Goal: Information Seeking & Learning: Stay updated

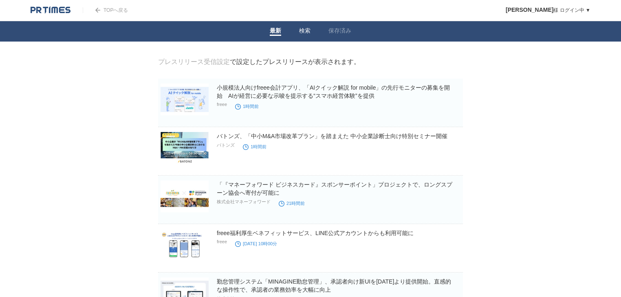
click at [311, 34] on li "検索" at bounding box center [304, 31] width 29 height 20
click at [302, 29] on link "検索" at bounding box center [304, 31] width 11 height 9
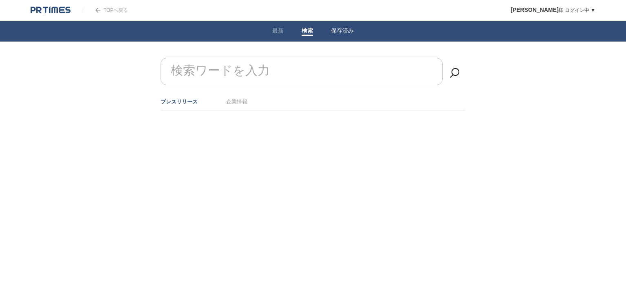
click at [339, 31] on link "保存済み" at bounding box center [342, 31] width 23 height 9
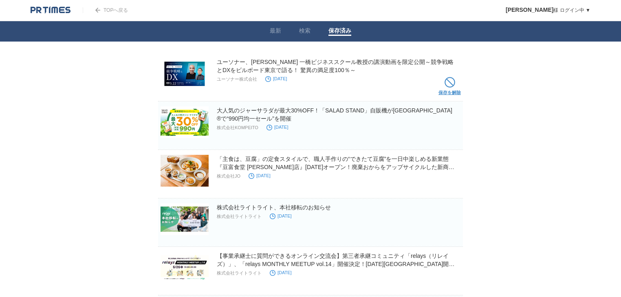
click at [448, 83] on span at bounding box center [450, 82] width 11 height 11
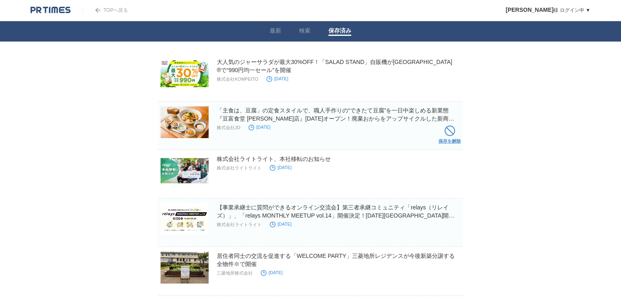
click at [448, 133] on span at bounding box center [450, 131] width 11 height 11
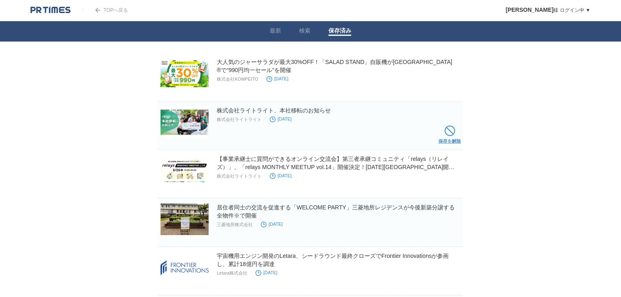
click at [448, 135] on span at bounding box center [450, 131] width 11 height 11
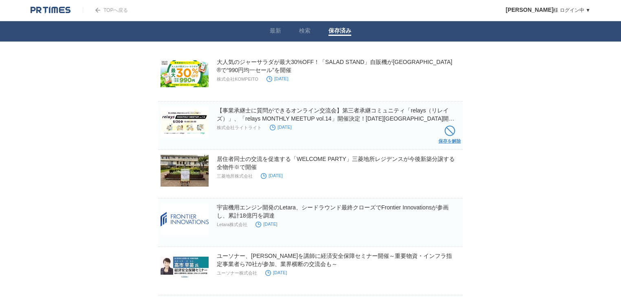
click at [448, 134] on span at bounding box center [450, 131] width 11 height 11
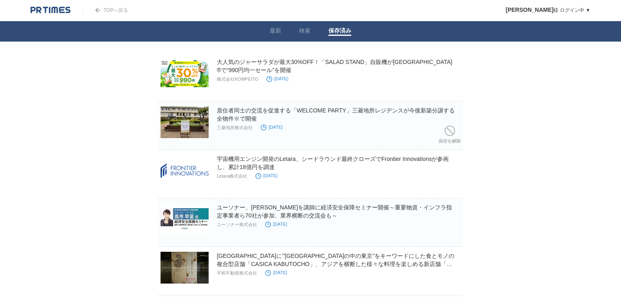
click at [448, 133] on span at bounding box center [450, 131] width 11 height 11
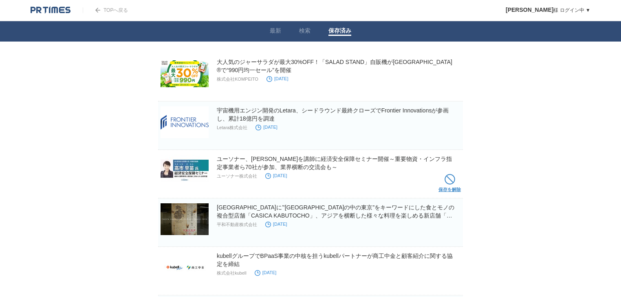
click at [447, 178] on span at bounding box center [450, 179] width 11 height 11
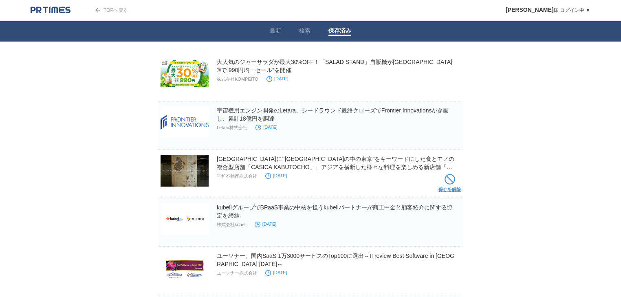
click at [452, 180] on span at bounding box center [450, 179] width 11 height 11
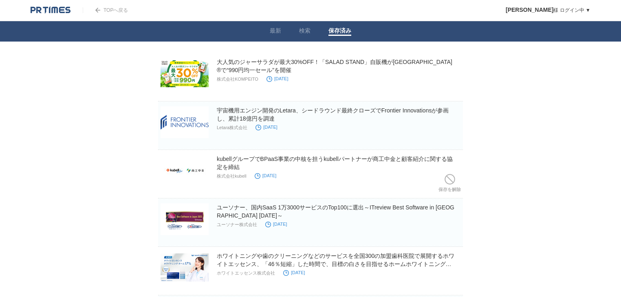
click at [452, 180] on span at bounding box center [450, 179] width 11 height 11
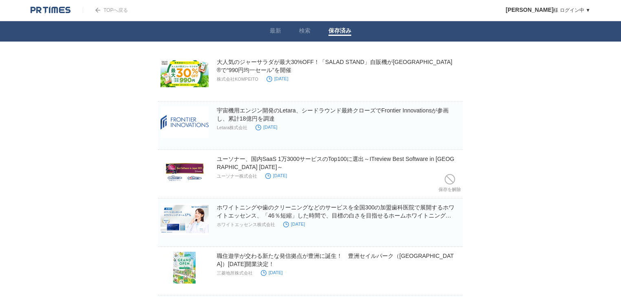
click at [452, 180] on span at bounding box center [450, 179] width 11 height 11
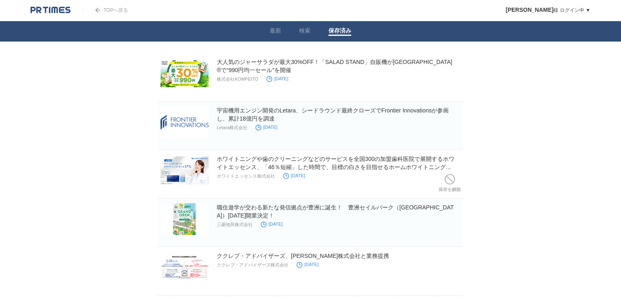
click at [452, 180] on span at bounding box center [450, 179] width 11 height 11
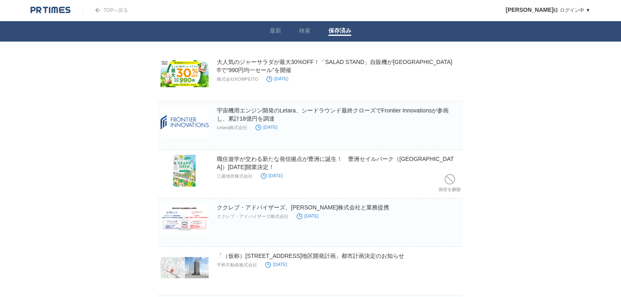
click at [452, 180] on span at bounding box center [450, 179] width 11 height 11
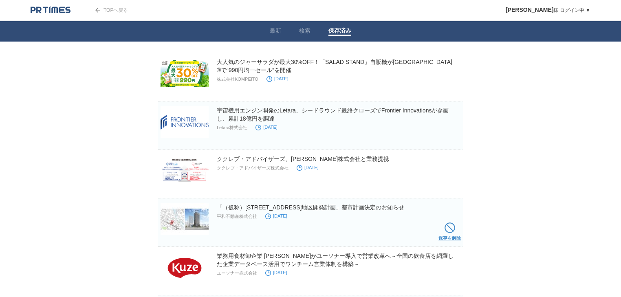
click at [449, 221] on link "保存を解除" at bounding box center [450, 233] width 22 height 26
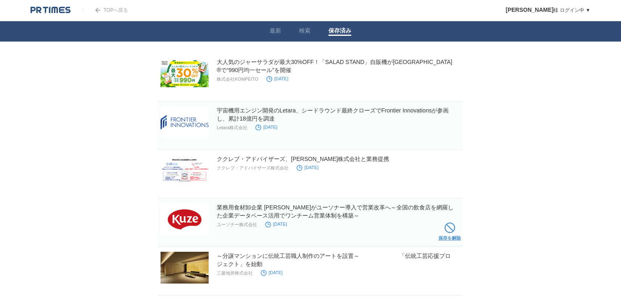
click at [447, 231] on span at bounding box center [450, 228] width 11 height 11
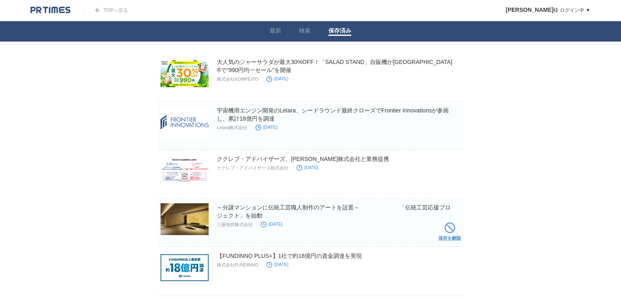
click at [454, 230] on span at bounding box center [450, 228] width 11 height 11
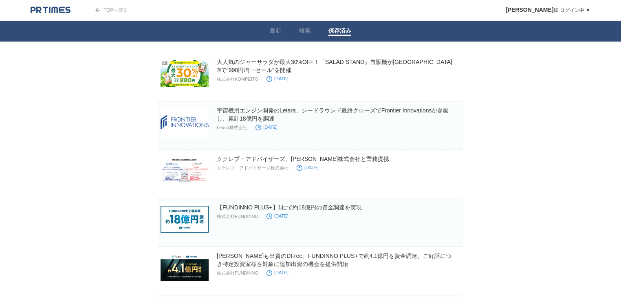
scroll to position [87, 0]
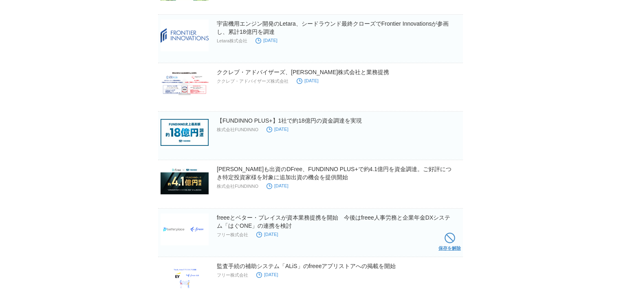
click at [447, 236] on span at bounding box center [450, 238] width 11 height 11
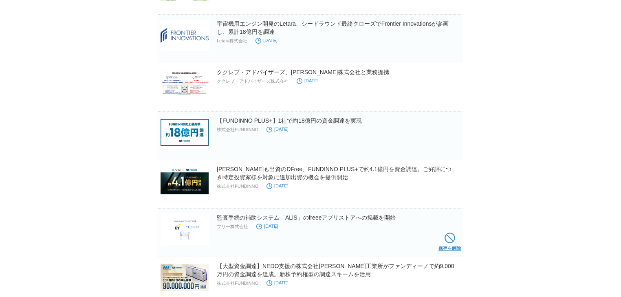
click at [450, 236] on span at bounding box center [450, 238] width 11 height 11
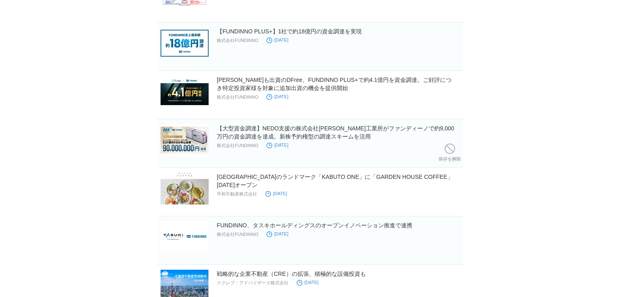
scroll to position [185, 0]
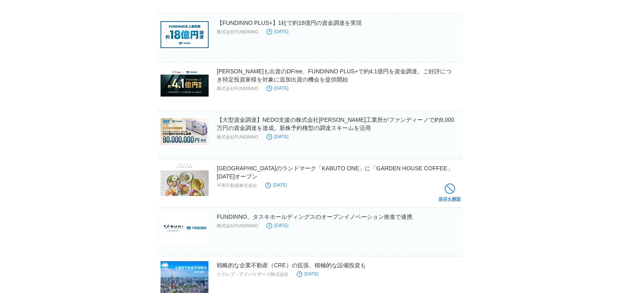
click at [447, 187] on span at bounding box center [450, 188] width 11 height 11
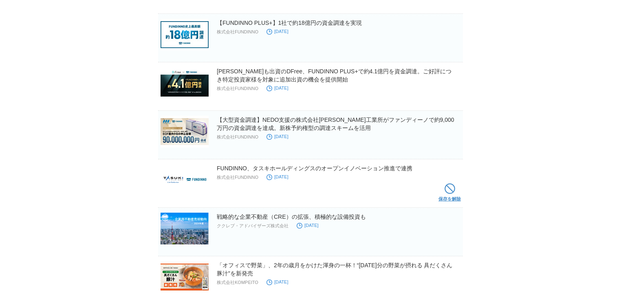
click at [445, 187] on span at bounding box center [450, 188] width 11 height 11
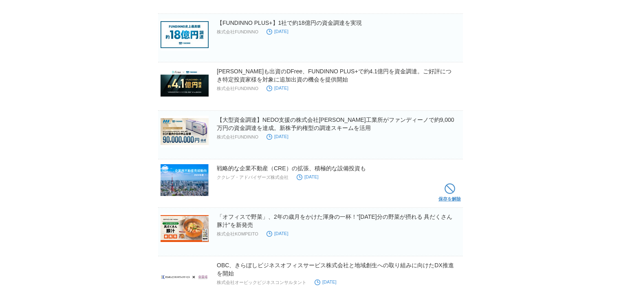
scroll to position [282, 0]
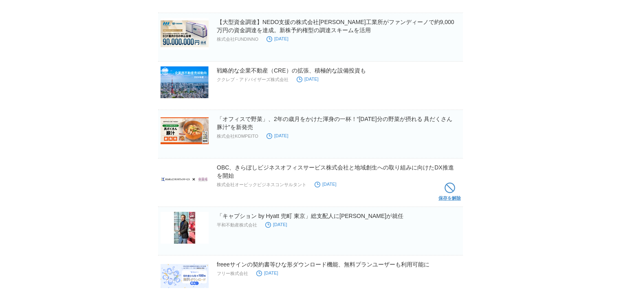
click at [446, 186] on span at bounding box center [450, 188] width 11 height 11
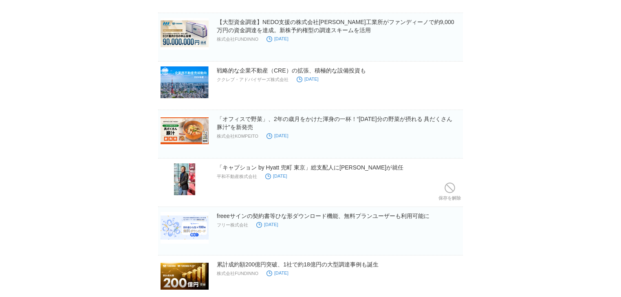
click at [446, 186] on span at bounding box center [450, 188] width 11 height 11
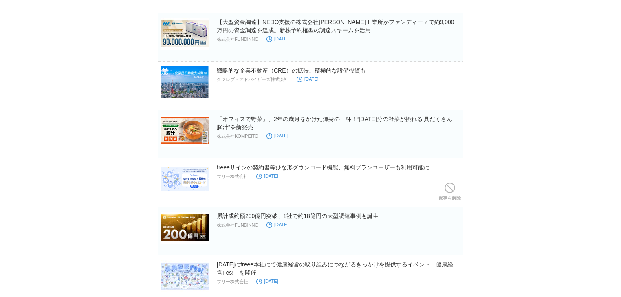
click at [446, 186] on span at bounding box center [450, 188] width 11 height 11
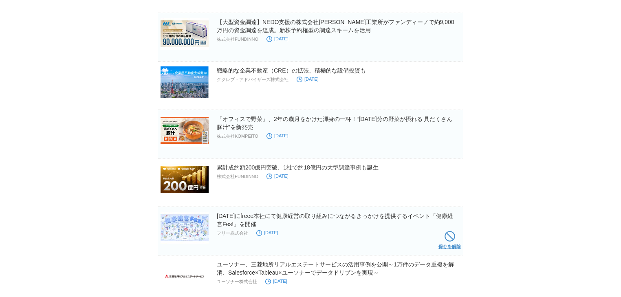
click at [442, 229] on link "保存を解除" at bounding box center [450, 242] width 22 height 26
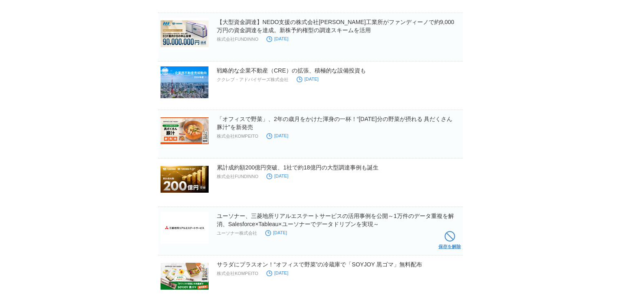
click at [445, 238] on span at bounding box center [450, 236] width 11 height 11
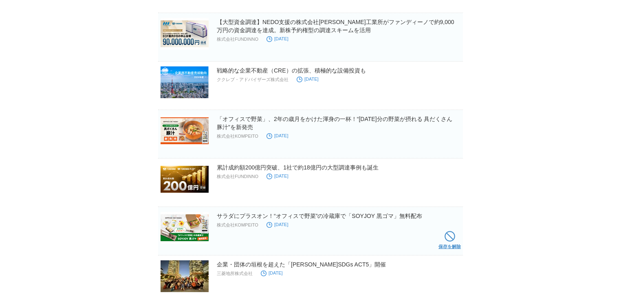
scroll to position [380, 0]
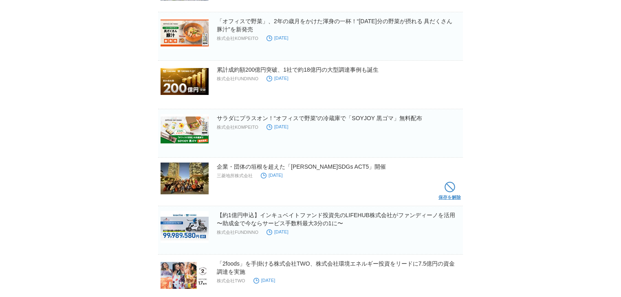
click at [448, 185] on span at bounding box center [450, 187] width 11 height 11
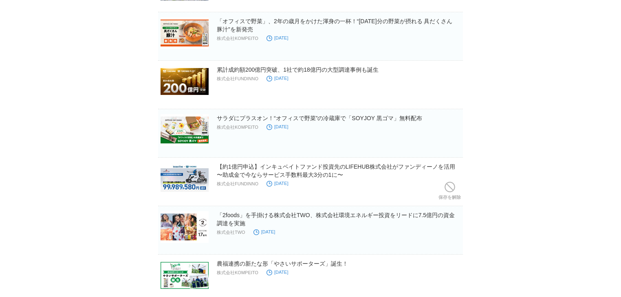
click at [448, 185] on span at bounding box center [450, 187] width 11 height 11
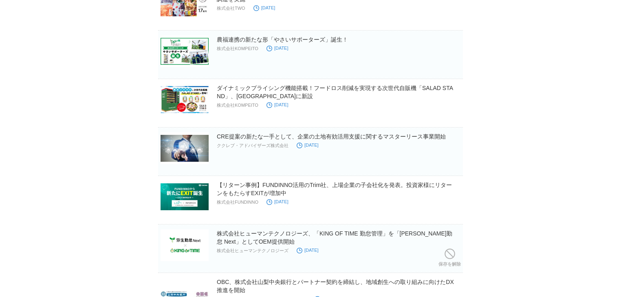
scroll to position [576, 0]
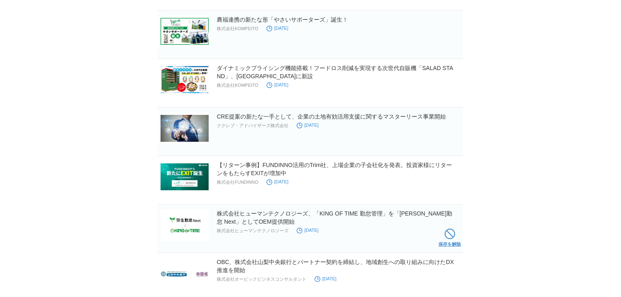
click at [452, 236] on span at bounding box center [450, 234] width 11 height 11
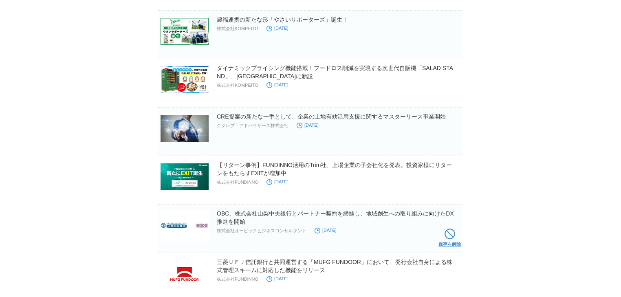
click at [446, 231] on span at bounding box center [450, 234] width 11 height 11
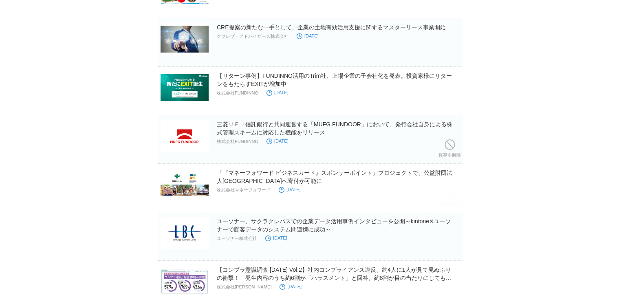
scroll to position [674, 0]
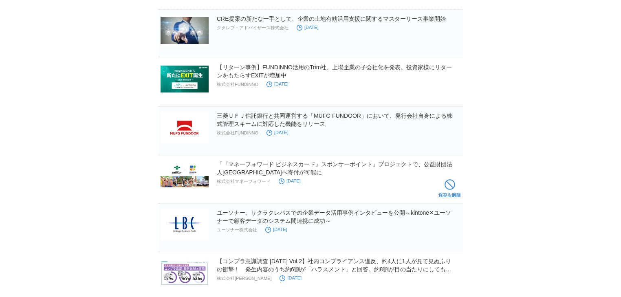
click at [454, 181] on span at bounding box center [450, 184] width 11 height 11
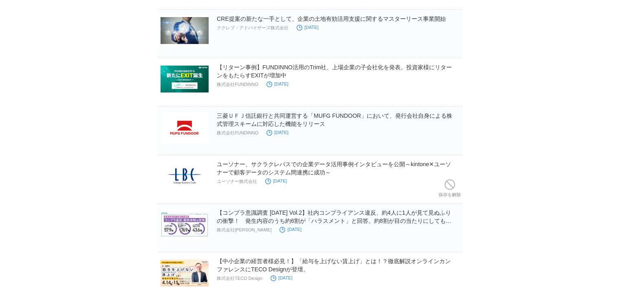
click at [454, 181] on span at bounding box center [450, 184] width 11 height 11
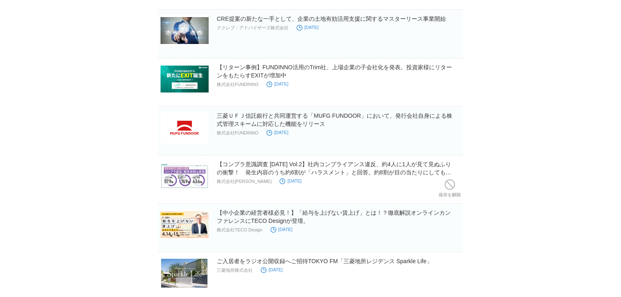
click at [454, 181] on span at bounding box center [450, 184] width 11 height 11
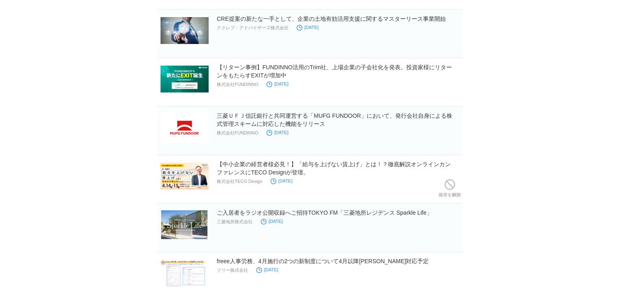
click at [454, 181] on span at bounding box center [450, 184] width 11 height 11
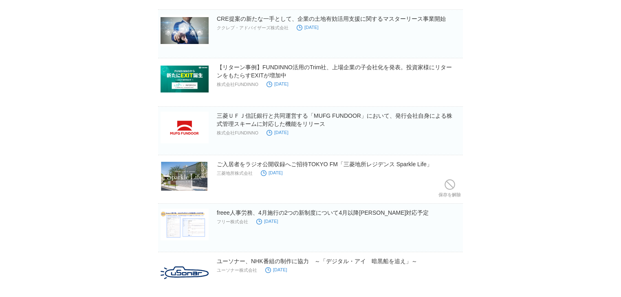
click at [454, 181] on span at bounding box center [450, 184] width 11 height 11
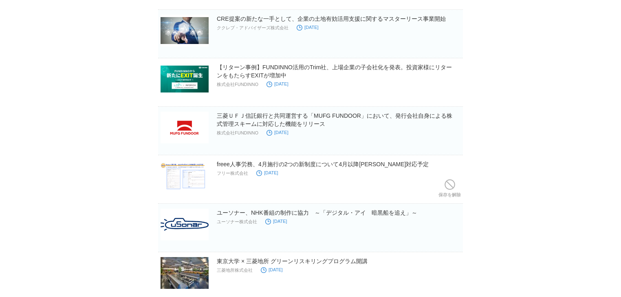
click at [454, 181] on span at bounding box center [450, 184] width 11 height 11
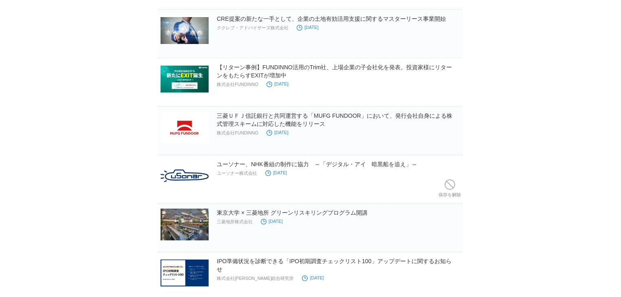
click at [454, 181] on span at bounding box center [450, 184] width 11 height 11
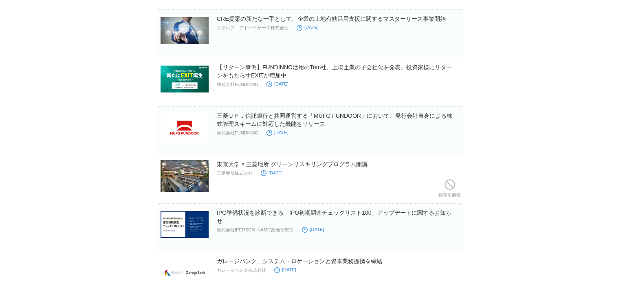
click at [454, 181] on span at bounding box center [450, 184] width 11 height 11
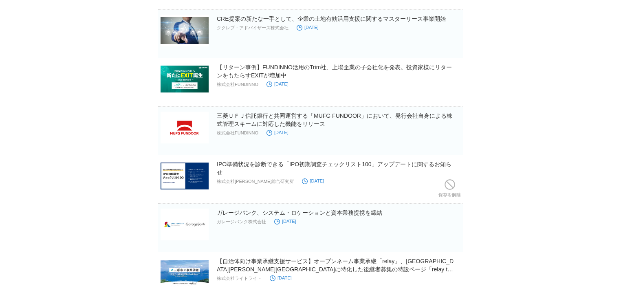
click at [454, 181] on span at bounding box center [450, 184] width 11 height 11
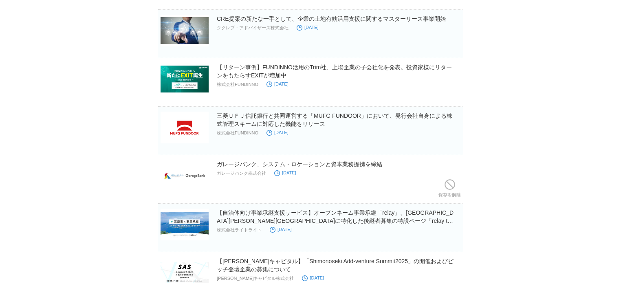
click at [454, 181] on span at bounding box center [450, 184] width 11 height 11
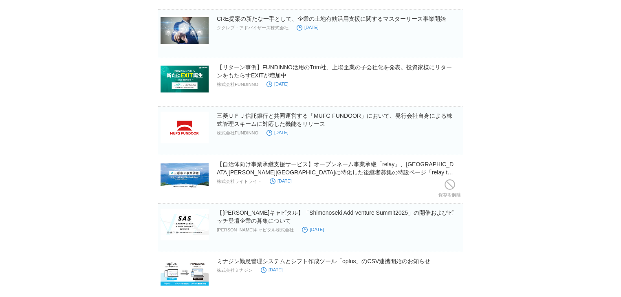
click at [454, 181] on span at bounding box center [450, 184] width 11 height 11
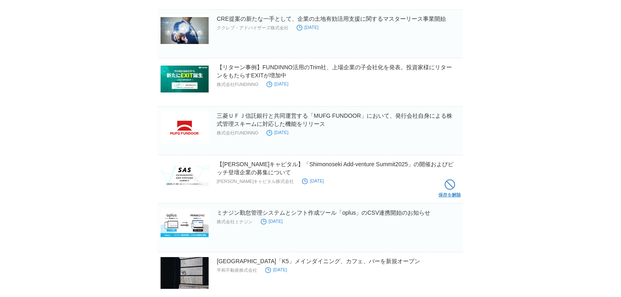
click at [454, 181] on span at bounding box center [450, 184] width 11 height 11
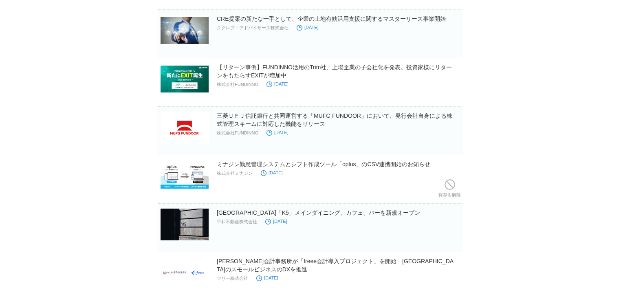
click at [454, 181] on span at bounding box center [450, 184] width 11 height 11
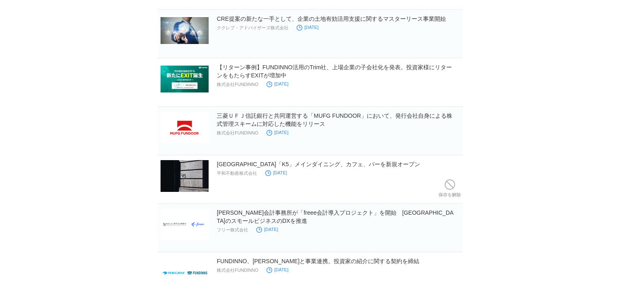
click at [454, 181] on span at bounding box center [450, 184] width 11 height 11
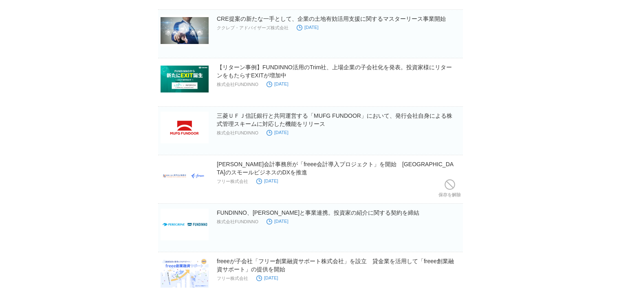
click at [454, 181] on span at bounding box center [450, 184] width 11 height 11
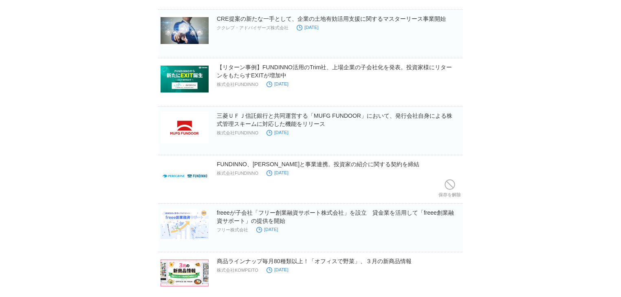
click at [454, 181] on span at bounding box center [450, 184] width 11 height 11
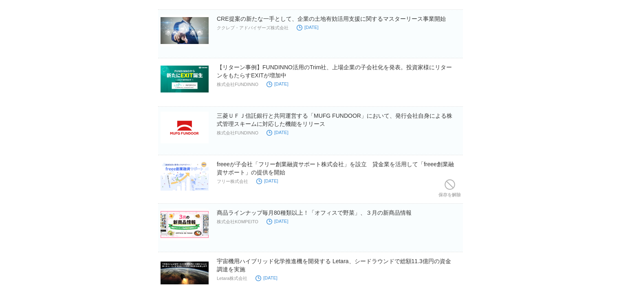
click at [454, 181] on span at bounding box center [450, 184] width 11 height 11
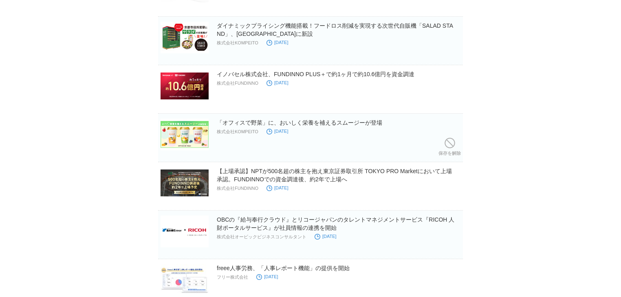
scroll to position [967, 0]
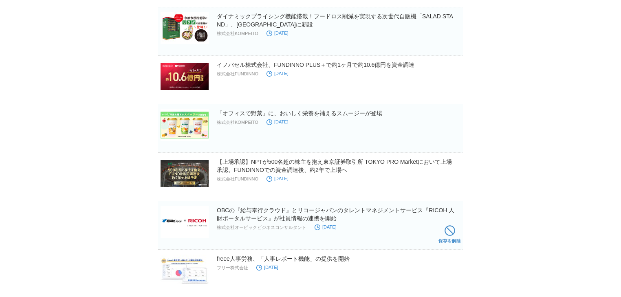
click at [451, 225] on span at bounding box center [450, 230] width 11 height 11
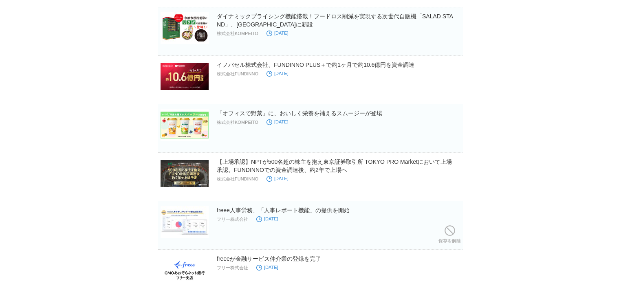
click at [451, 225] on span at bounding box center [450, 230] width 11 height 11
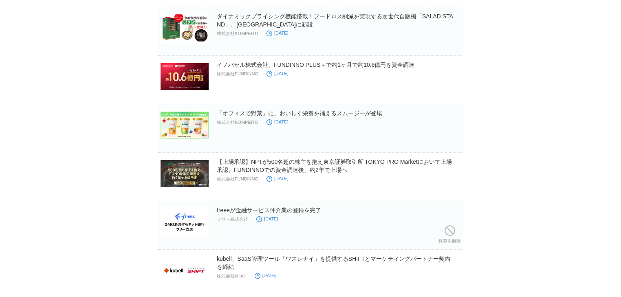
click at [451, 225] on span at bounding box center [450, 230] width 11 height 11
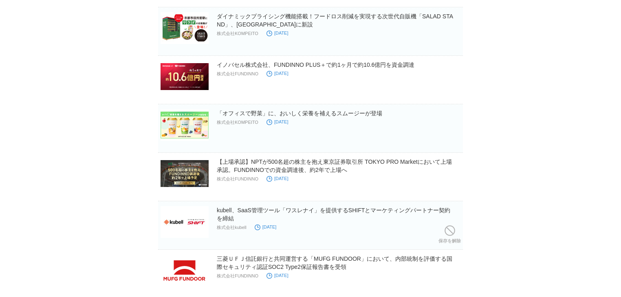
click at [451, 225] on span at bounding box center [450, 230] width 11 height 11
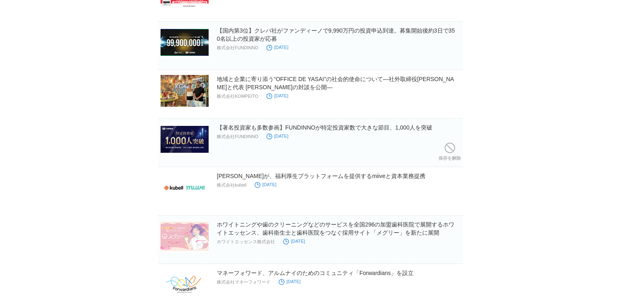
scroll to position [1261, 0]
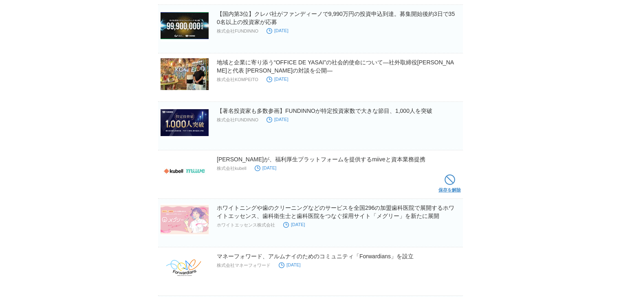
click at [452, 181] on span at bounding box center [450, 179] width 11 height 11
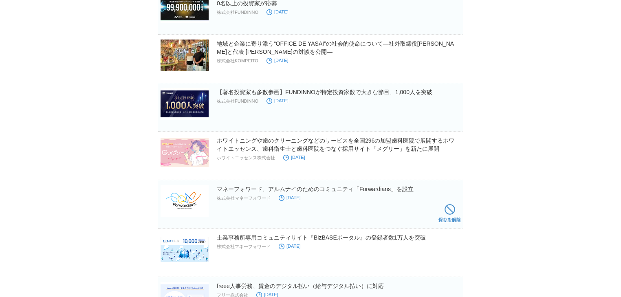
scroll to position [1298, 0]
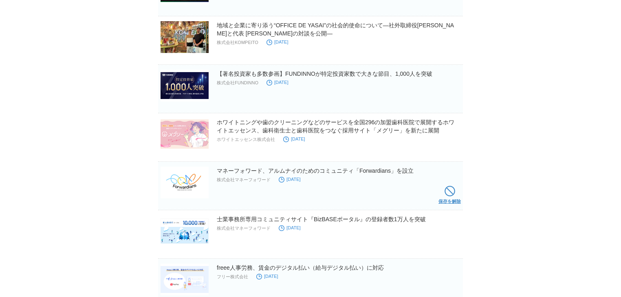
click at [452, 189] on span at bounding box center [450, 191] width 11 height 11
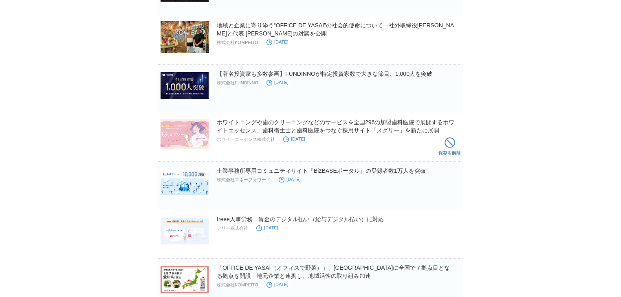
click at [450, 140] on span at bounding box center [450, 142] width 11 height 11
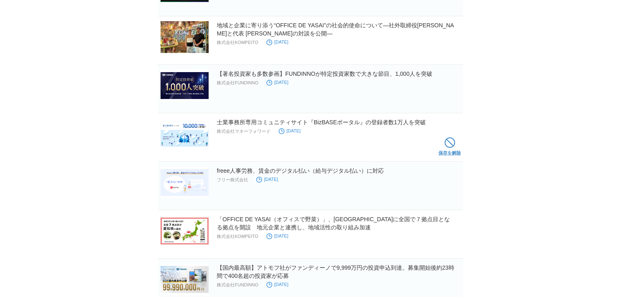
click at [450, 143] on span at bounding box center [450, 142] width 11 height 11
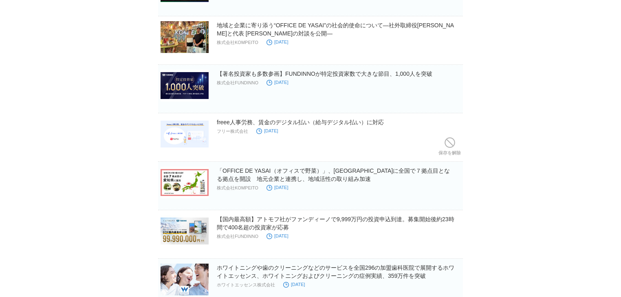
click at [450, 143] on span at bounding box center [450, 142] width 11 height 11
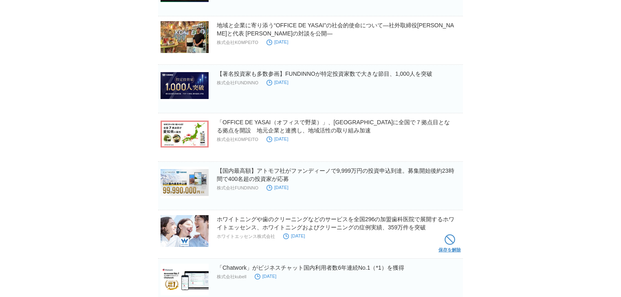
click at [448, 238] on span at bounding box center [450, 239] width 11 height 11
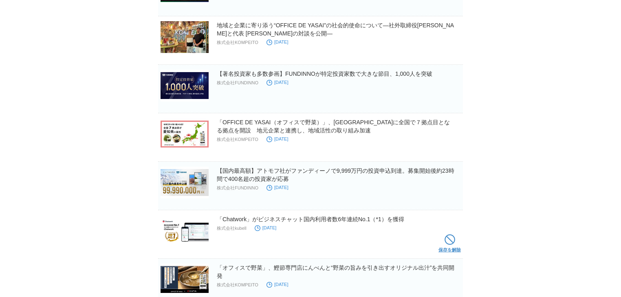
click at [448, 235] on span at bounding box center [450, 239] width 11 height 11
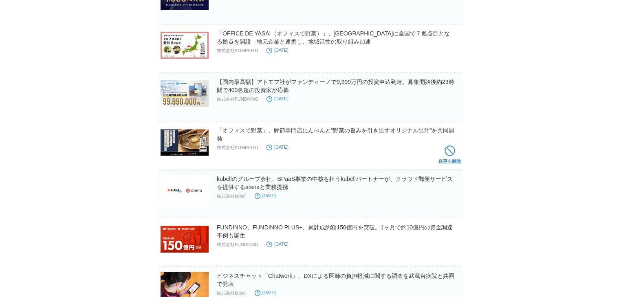
scroll to position [1395, 0]
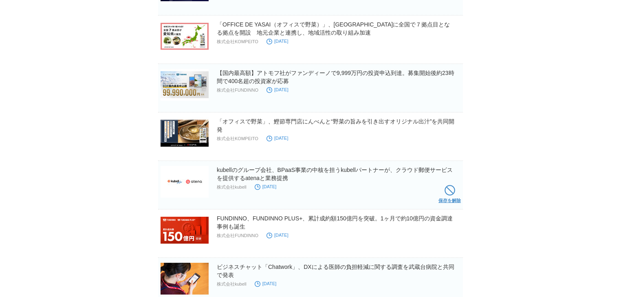
click at [445, 185] on span at bounding box center [450, 190] width 11 height 11
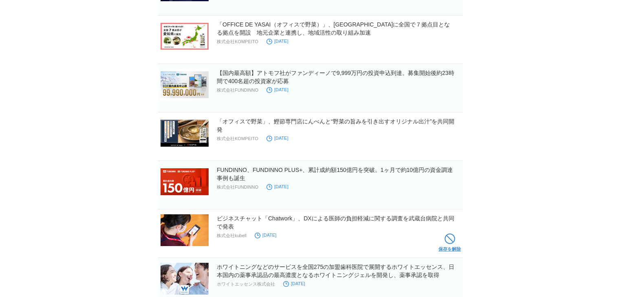
click at [454, 238] on span at bounding box center [450, 239] width 11 height 11
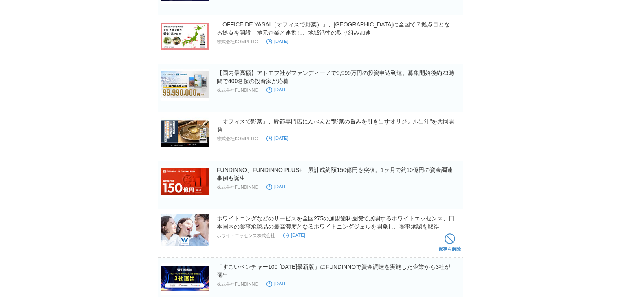
click at [445, 236] on span at bounding box center [450, 239] width 11 height 11
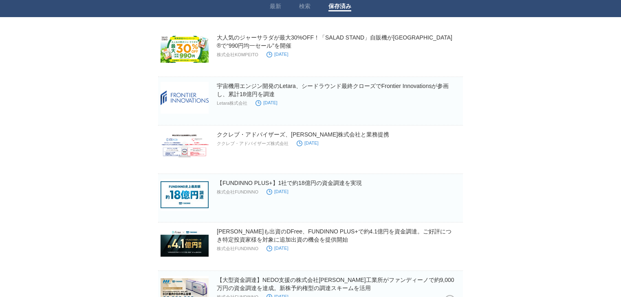
scroll to position [0, 0]
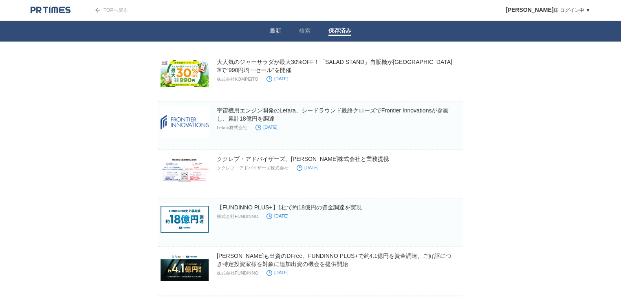
click at [277, 28] on link "最新" at bounding box center [275, 31] width 11 height 9
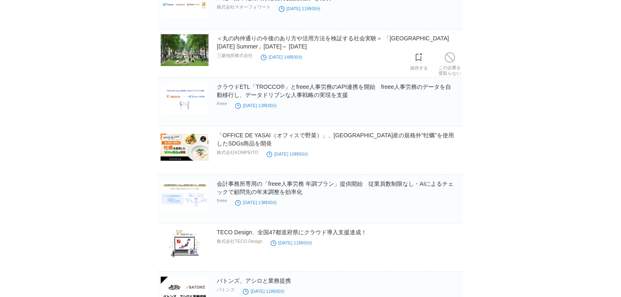
scroll to position [685, 0]
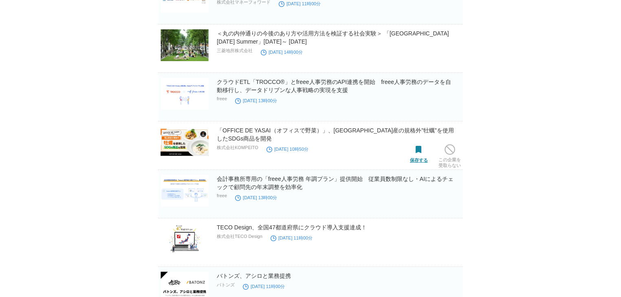
click at [418, 155] on span at bounding box center [419, 150] width 11 height 11
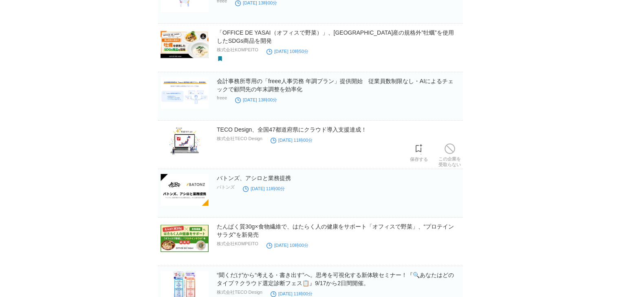
scroll to position [880, 0]
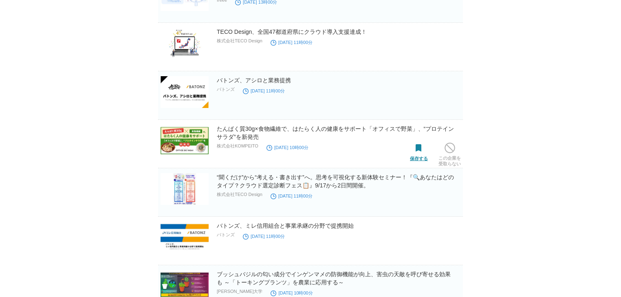
click at [418, 147] on span at bounding box center [419, 148] width 11 height 11
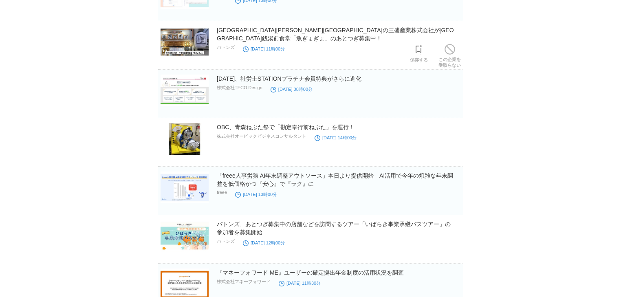
scroll to position [1565, 0]
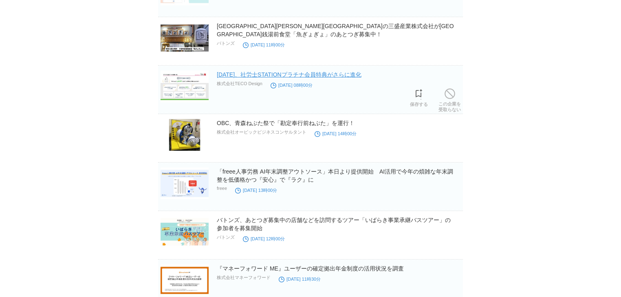
click at [361, 73] on link "[DATE]、社労士STATIONプラチナ会員特典がさらに進化" at bounding box center [289, 74] width 145 height 7
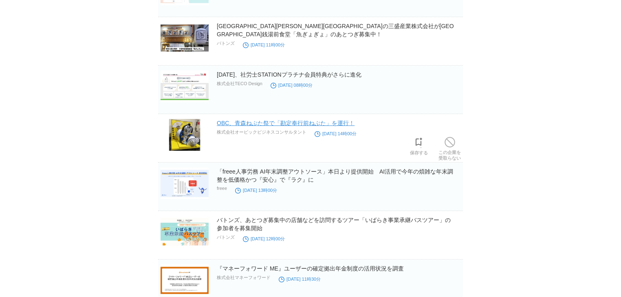
click at [315, 121] on link "OBC、青森ねぶた祭で「勘定奉行前ねぶた」を運行！" at bounding box center [286, 123] width 138 height 7
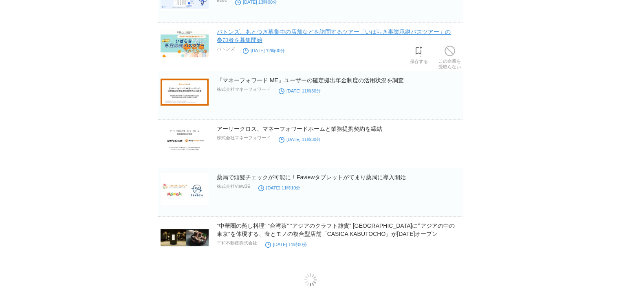
scroll to position [1761, 0]
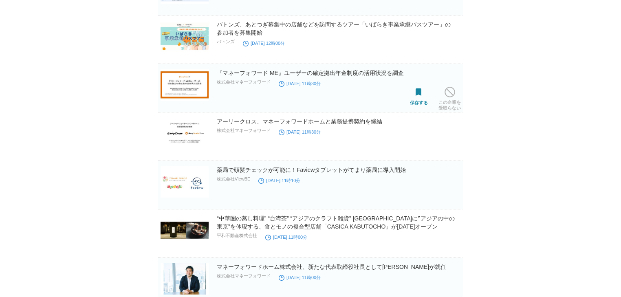
click at [420, 95] on span at bounding box center [419, 92] width 11 height 11
click at [421, 141] on span at bounding box center [419, 141] width 11 height 11
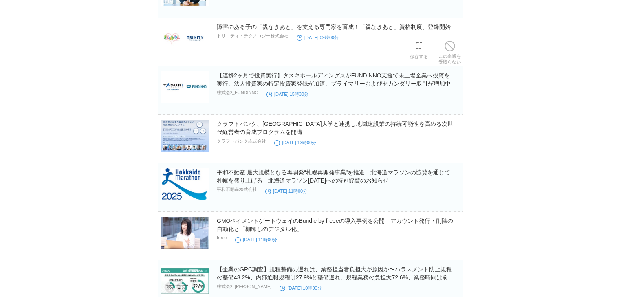
scroll to position [2054, 0]
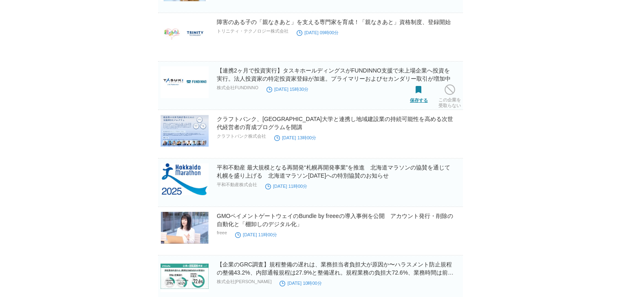
click at [417, 90] on span at bounding box center [419, 90] width 11 height 11
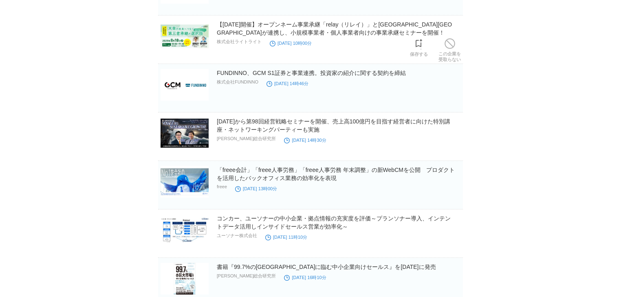
scroll to position [2445, 0]
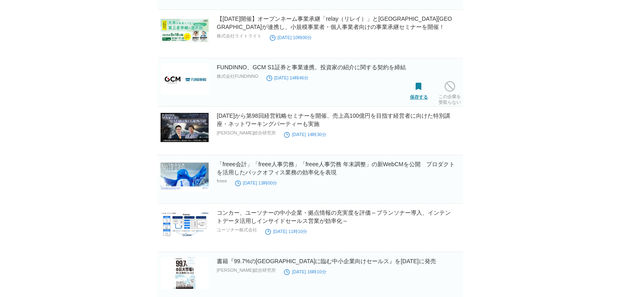
click at [416, 82] on span at bounding box center [419, 87] width 11 height 11
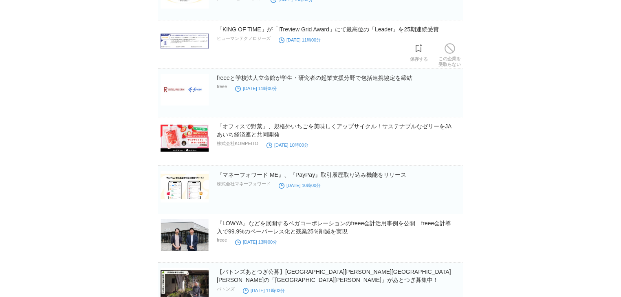
scroll to position [3120, 0]
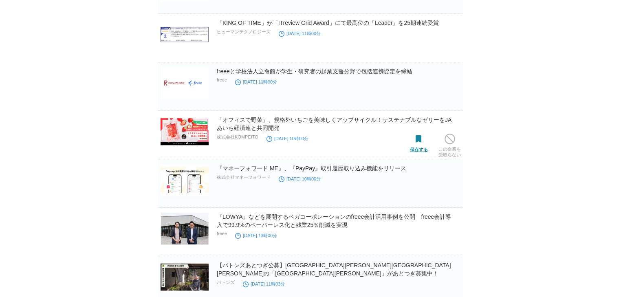
click at [419, 137] on span at bounding box center [419, 139] width 11 height 11
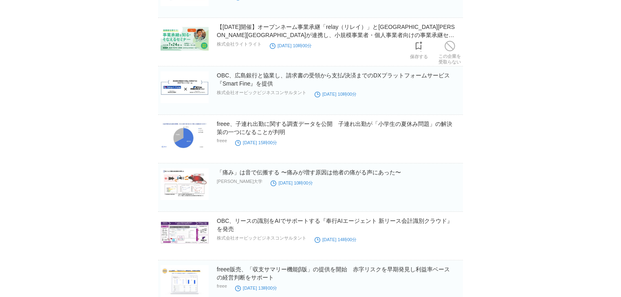
scroll to position [3609, 0]
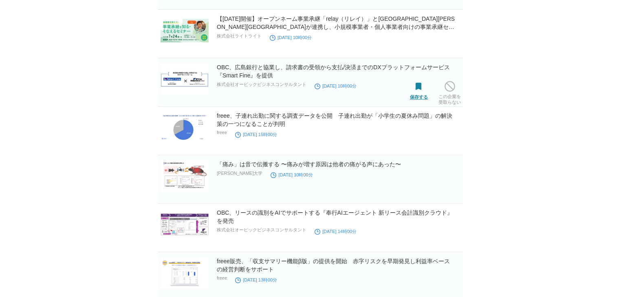
click at [422, 84] on span at bounding box center [419, 87] width 11 height 11
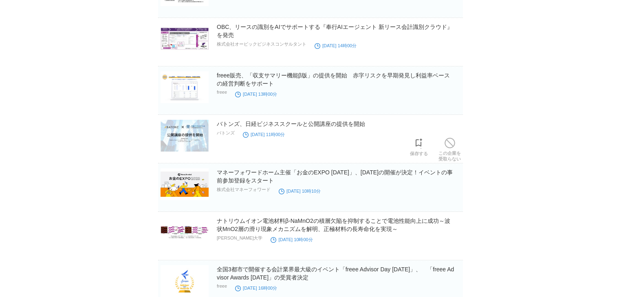
scroll to position [3893, 0]
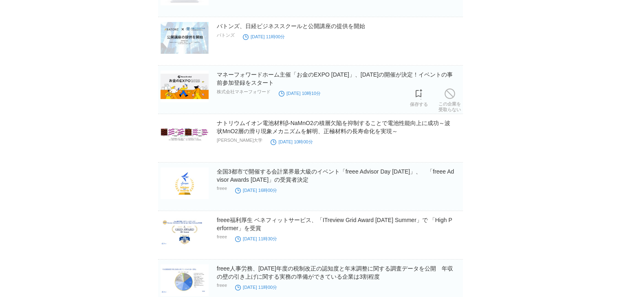
click at [423, 89] on span at bounding box center [419, 94] width 11 height 11
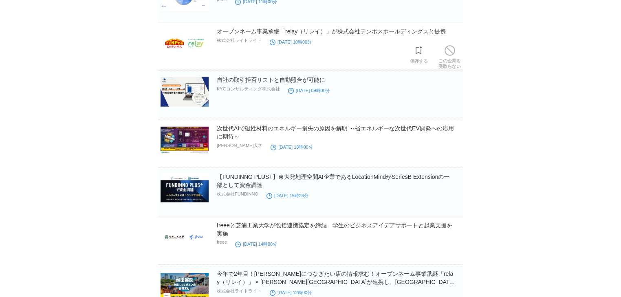
scroll to position [4186, 0]
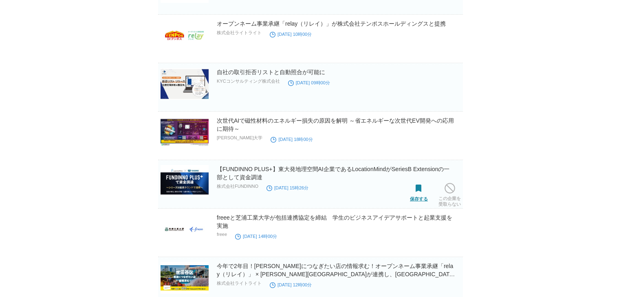
click at [414, 184] on span at bounding box center [419, 188] width 11 height 11
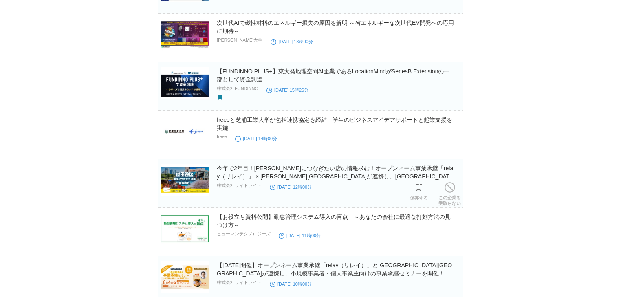
scroll to position [4382, 0]
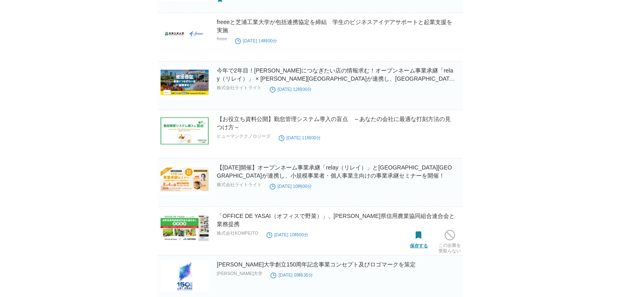
click at [421, 231] on span at bounding box center [419, 235] width 11 height 11
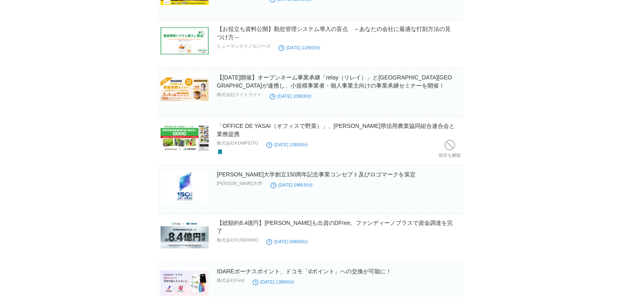
scroll to position [4480, 0]
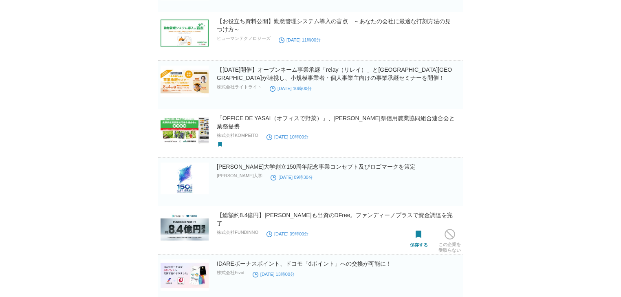
click at [414, 229] on span at bounding box center [419, 234] width 11 height 11
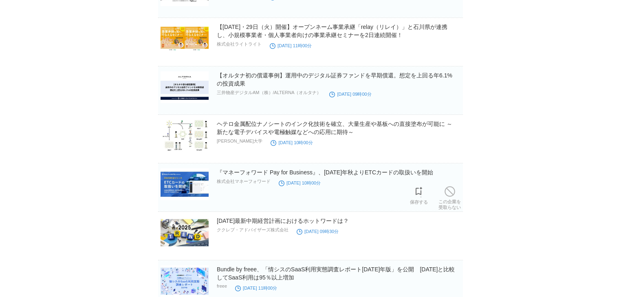
scroll to position [5057, 0]
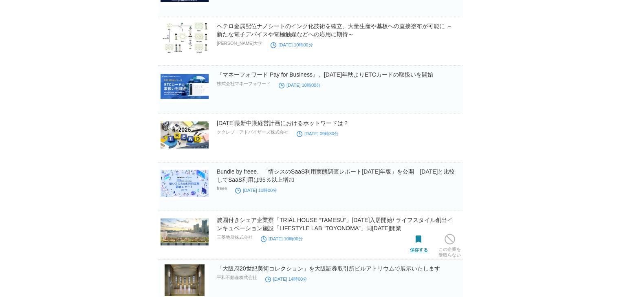
click at [420, 236] on span at bounding box center [419, 239] width 11 height 11
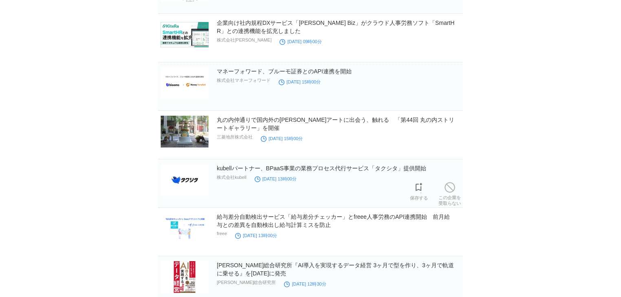
scroll to position [5546, 0]
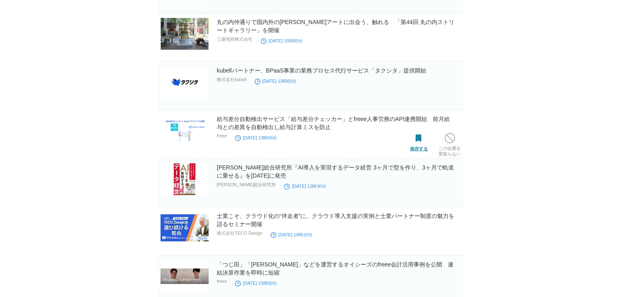
click at [418, 133] on span at bounding box center [419, 138] width 11 height 11
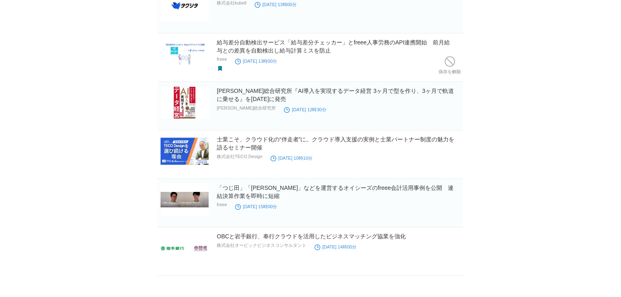
scroll to position [5634, 0]
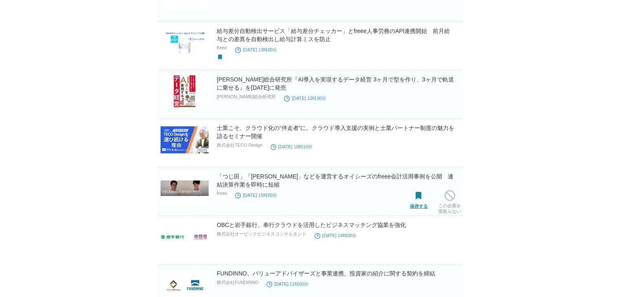
click at [417, 191] on span at bounding box center [419, 196] width 11 height 11
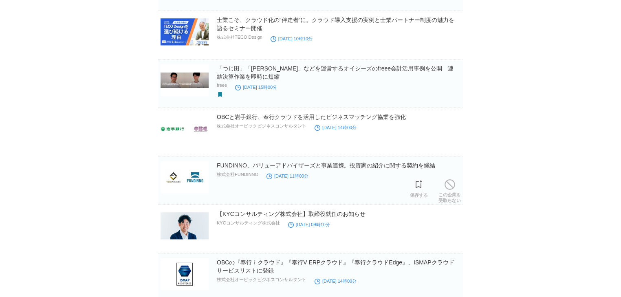
scroll to position [5830, 0]
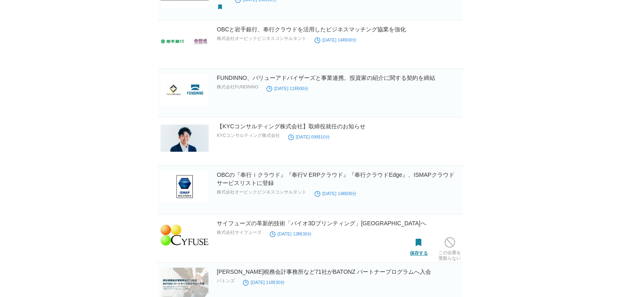
click at [414, 238] on span at bounding box center [419, 243] width 11 height 11
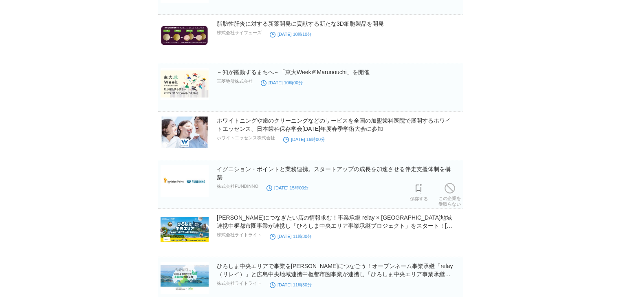
scroll to position [6602, 0]
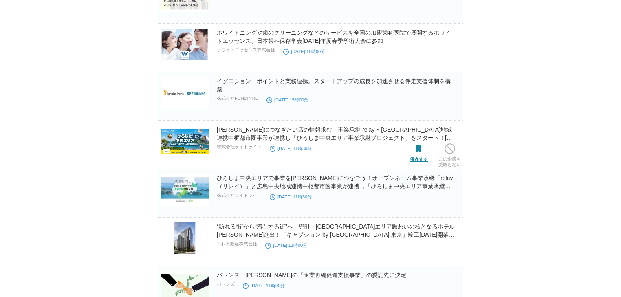
click at [423, 144] on span at bounding box center [419, 149] width 11 height 11
click at [415, 192] on span at bounding box center [419, 197] width 11 height 11
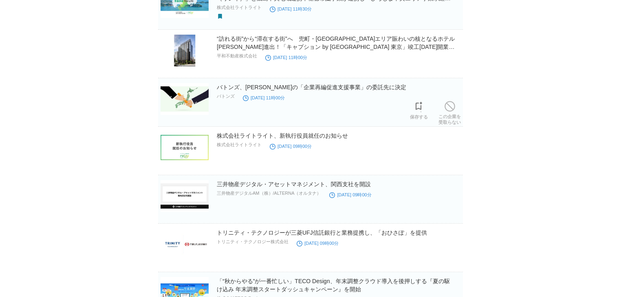
scroll to position [6798, 0]
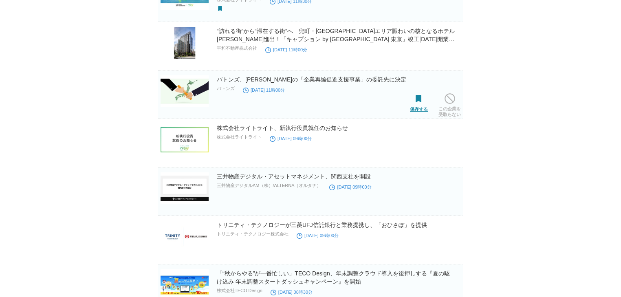
click at [417, 94] on span at bounding box center [419, 99] width 11 height 11
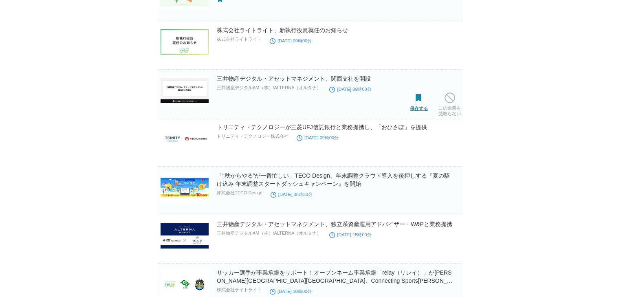
click at [418, 93] on span at bounding box center [419, 98] width 11 height 11
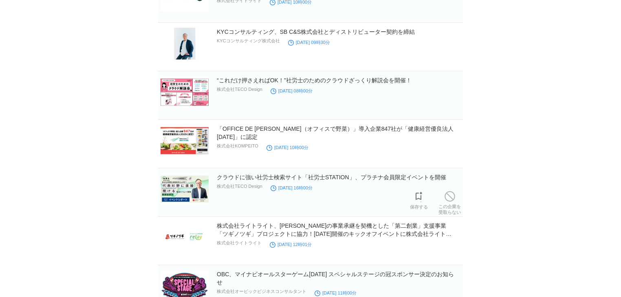
scroll to position [7189, 0]
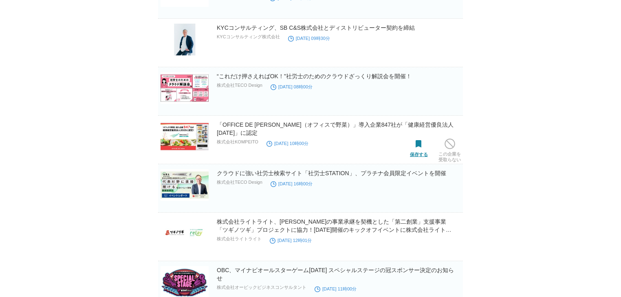
click at [419, 139] on span at bounding box center [419, 144] width 11 height 11
click at [422, 187] on span at bounding box center [419, 192] width 11 height 11
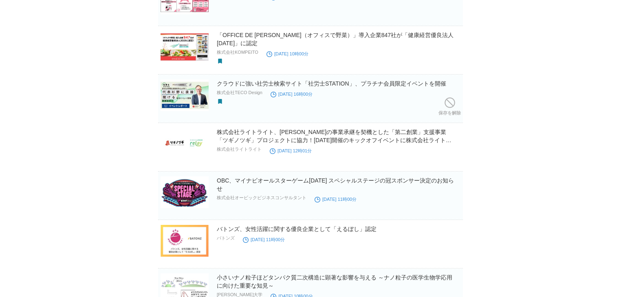
scroll to position [7287, 0]
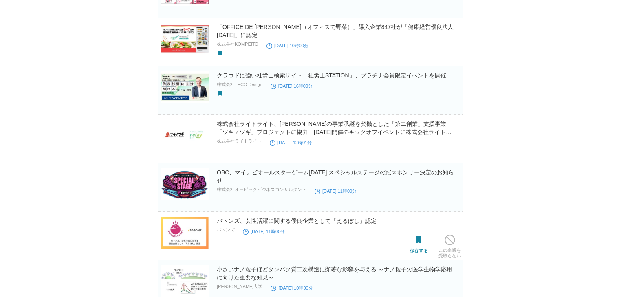
click at [419, 235] on link "保存する" at bounding box center [419, 243] width 18 height 20
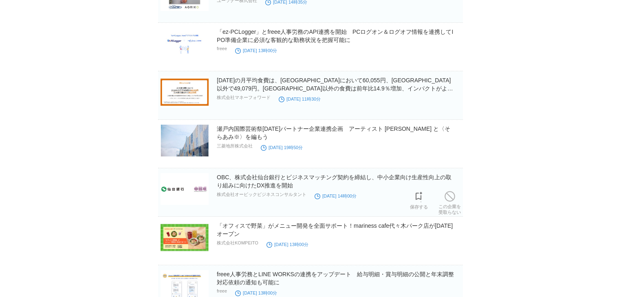
scroll to position [7962, 0]
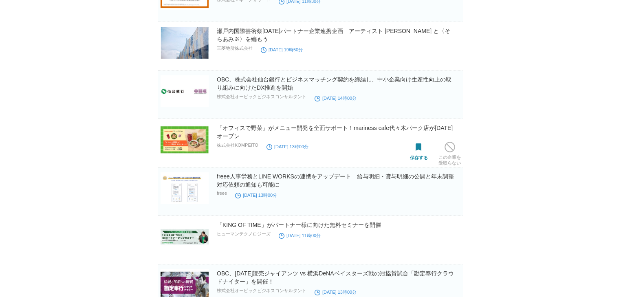
click at [417, 142] on span at bounding box center [419, 147] width 11 height 11
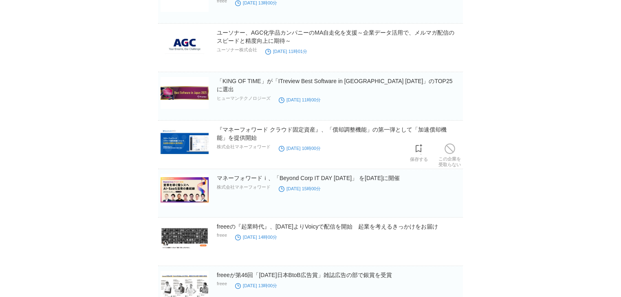
scroll to position [9028, 0]
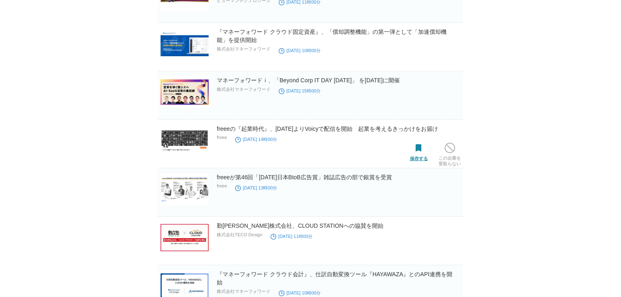
click at [424, 141] on link "保存する" at bounding box center [419, 151] width 18 height 20
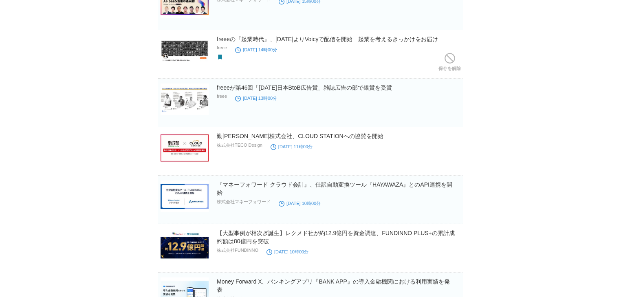
scroll to position [9126, 0]
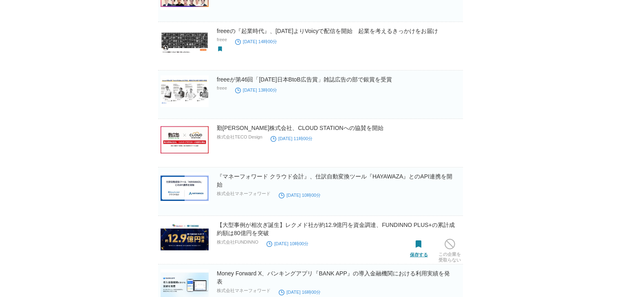
click at [419, 239] on span at bounding box center [419, 244] width 11 height 11
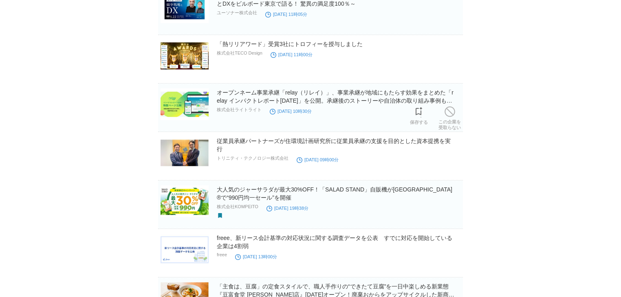
scroll to position [9801, 0]
